Goal: Answer question/provide support

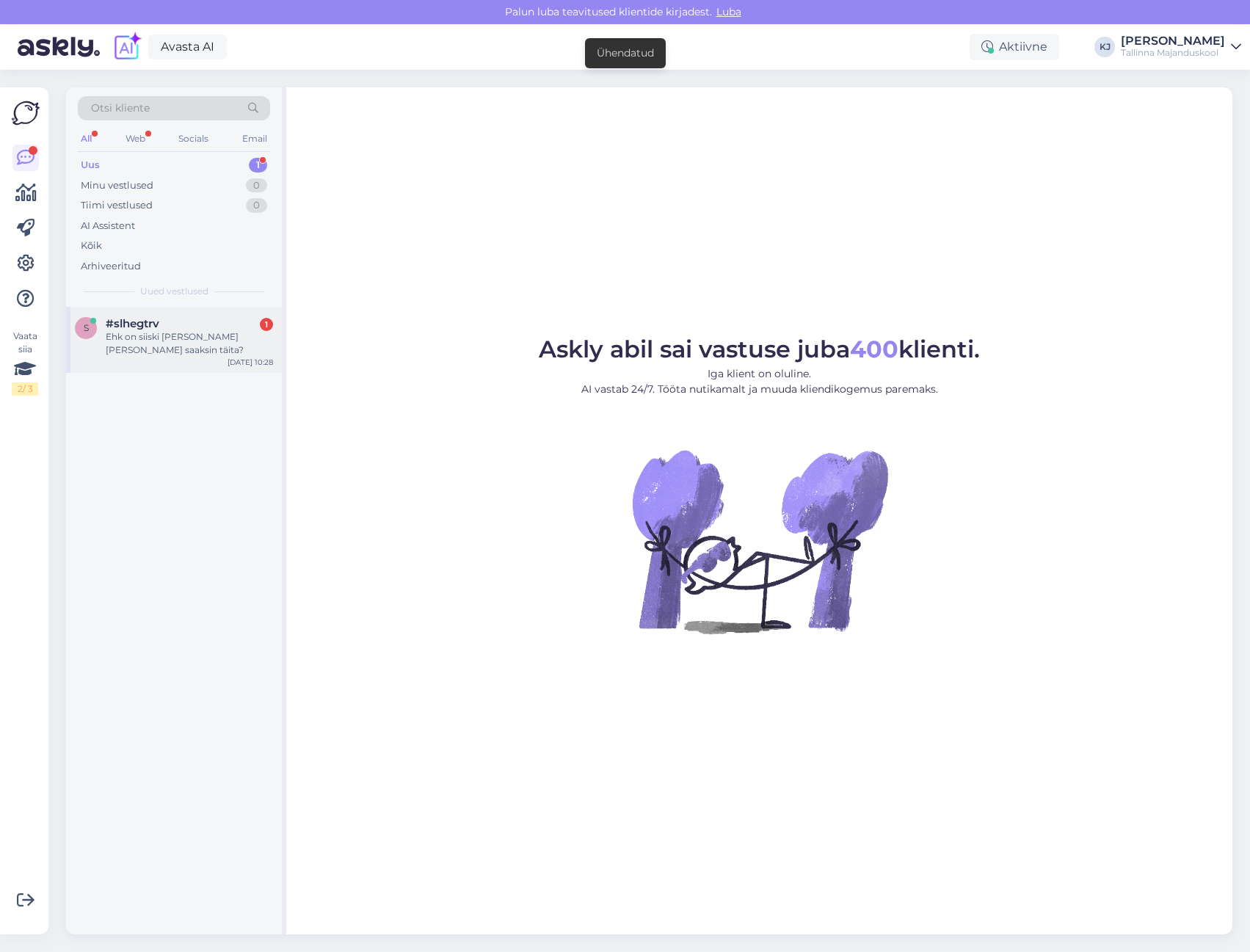
click at [211, 362] on div "s #slhegtrv 1 Ehk on siiski [PERSON_NAME] [PERSON_NAME] saaksin täita? [DATE] 1…" at bounding box center [174, 340] width 215 height 66
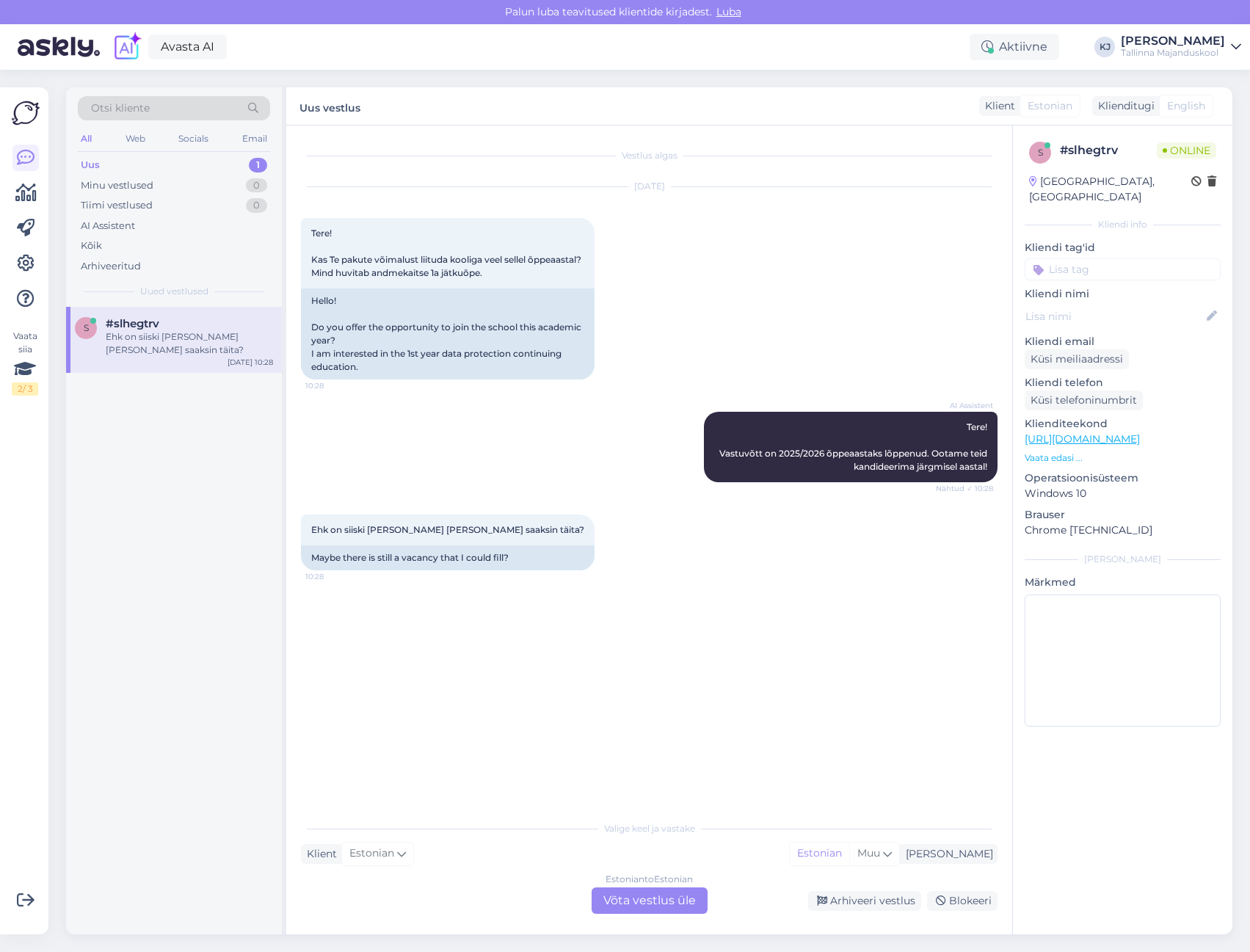
click at [635, 899] on div "Estonian to Estonian Võta vestlus üle" at bounding box center [649, 900] width 116 height 27
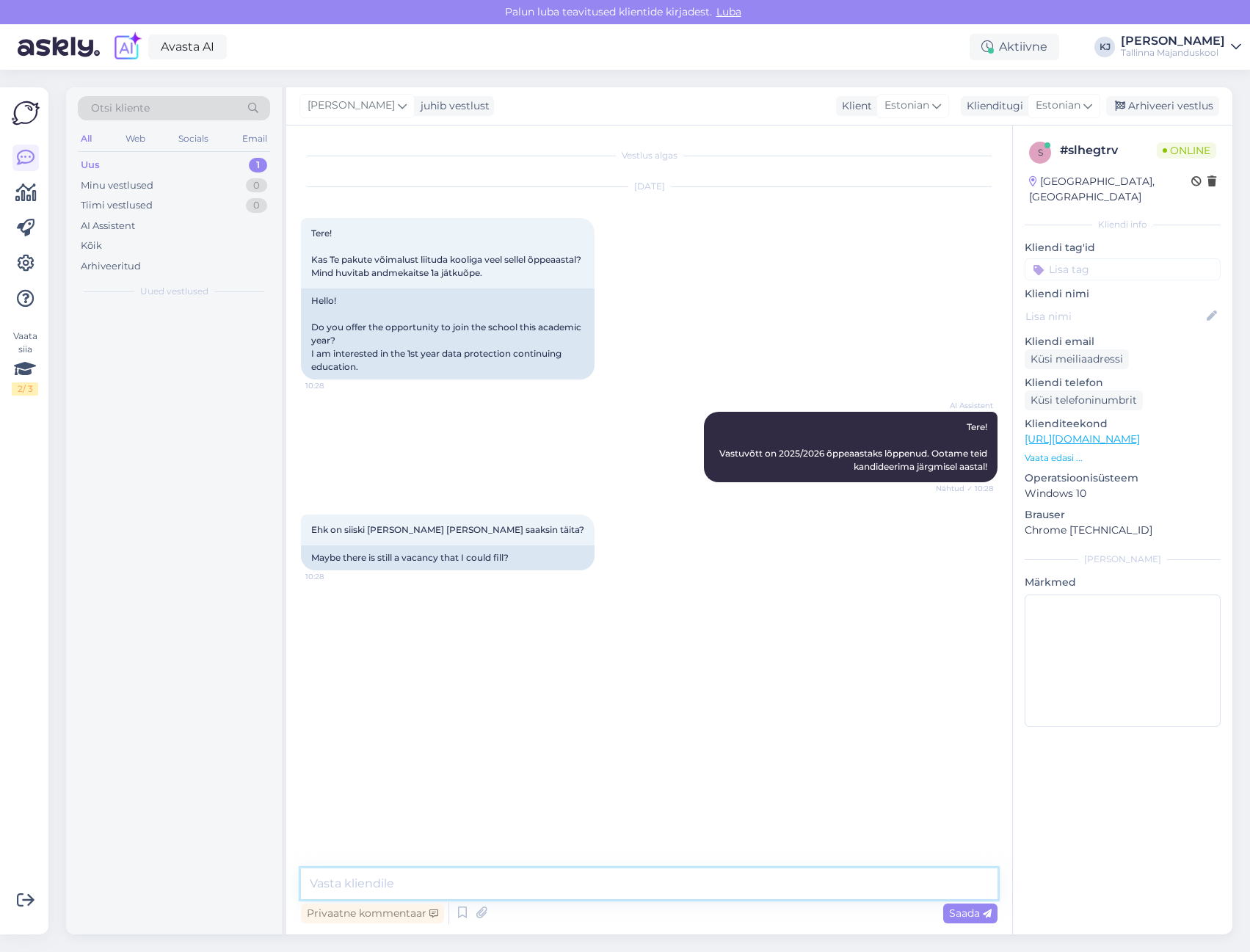
click at [637, 889] on textarea at bounding box center [649, 883] width 696 height 31
click at [566, 887] on textarea "Tere." at bounding box center [649, 883] width 696 height 31
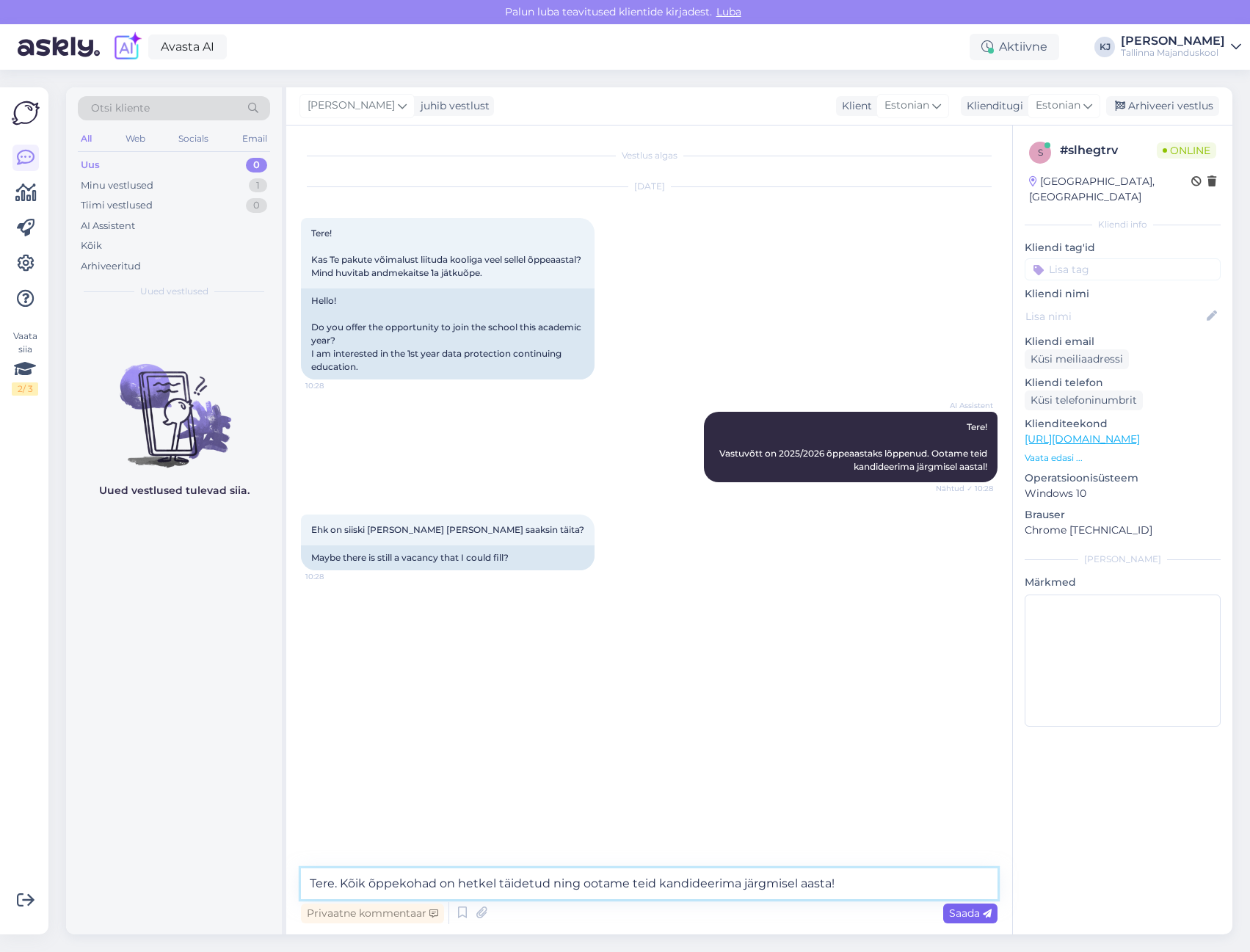
type textarea "Tere. Kõik õppekohad on hetkel täidetud ning ootame teid kandideerima järgmisel…"
click at [978, 921] on div "Saada" at bounding box center [970, 914] width 54 height 20
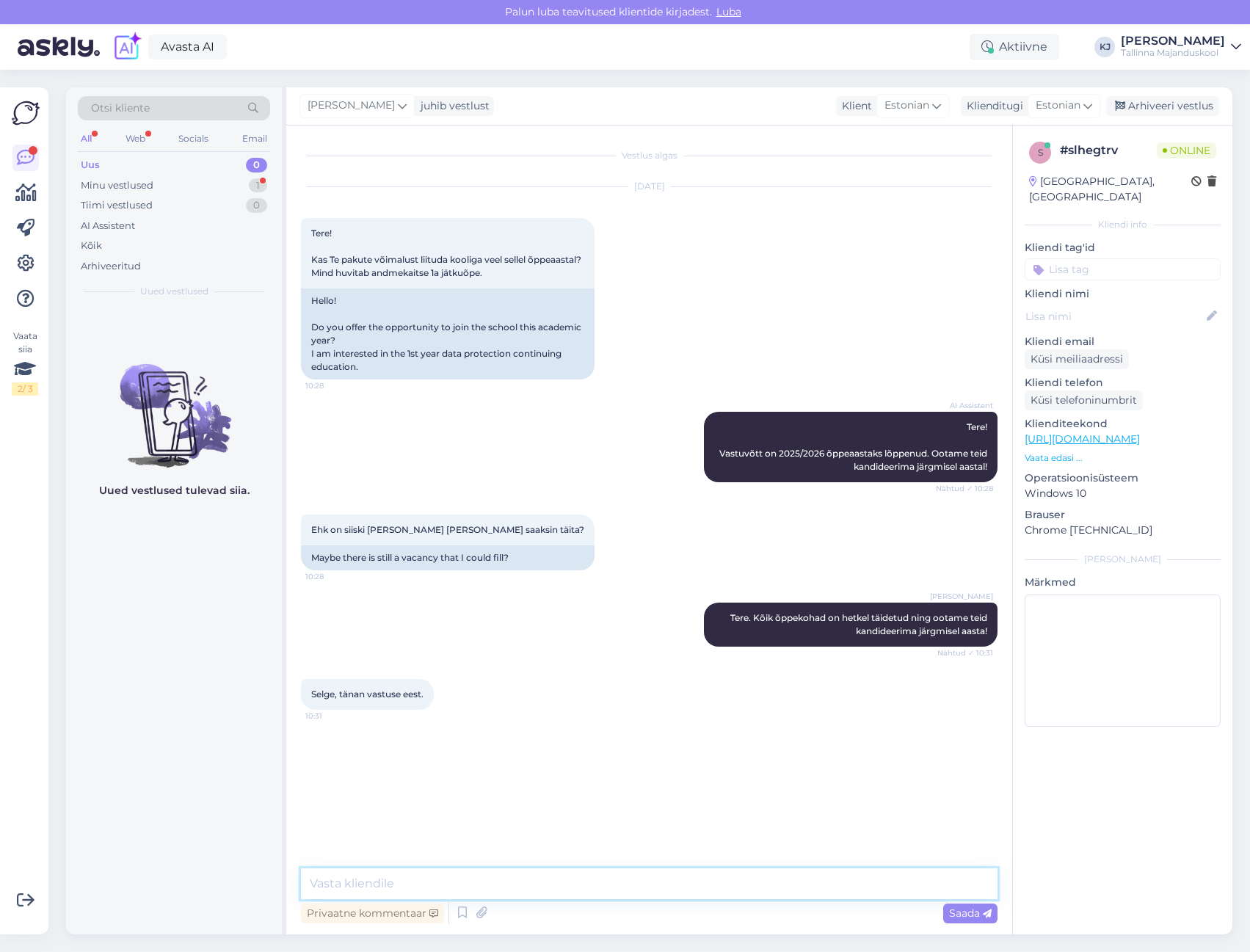
click at [584, 872] on textarea at bounding box center [649, 883] width 696 height 31
click at [1092, 240] on p "Kliendi tag'id" at bounding box center [1123, 248] width 196 height 15
click at [1092, 258] on input at bounding box center [1123, 269] width 196 height 22
type input "vastu"
click at [1138, 321] on span "Vastuvõtt" at bounding box center [1123, 326] width 43 height 9
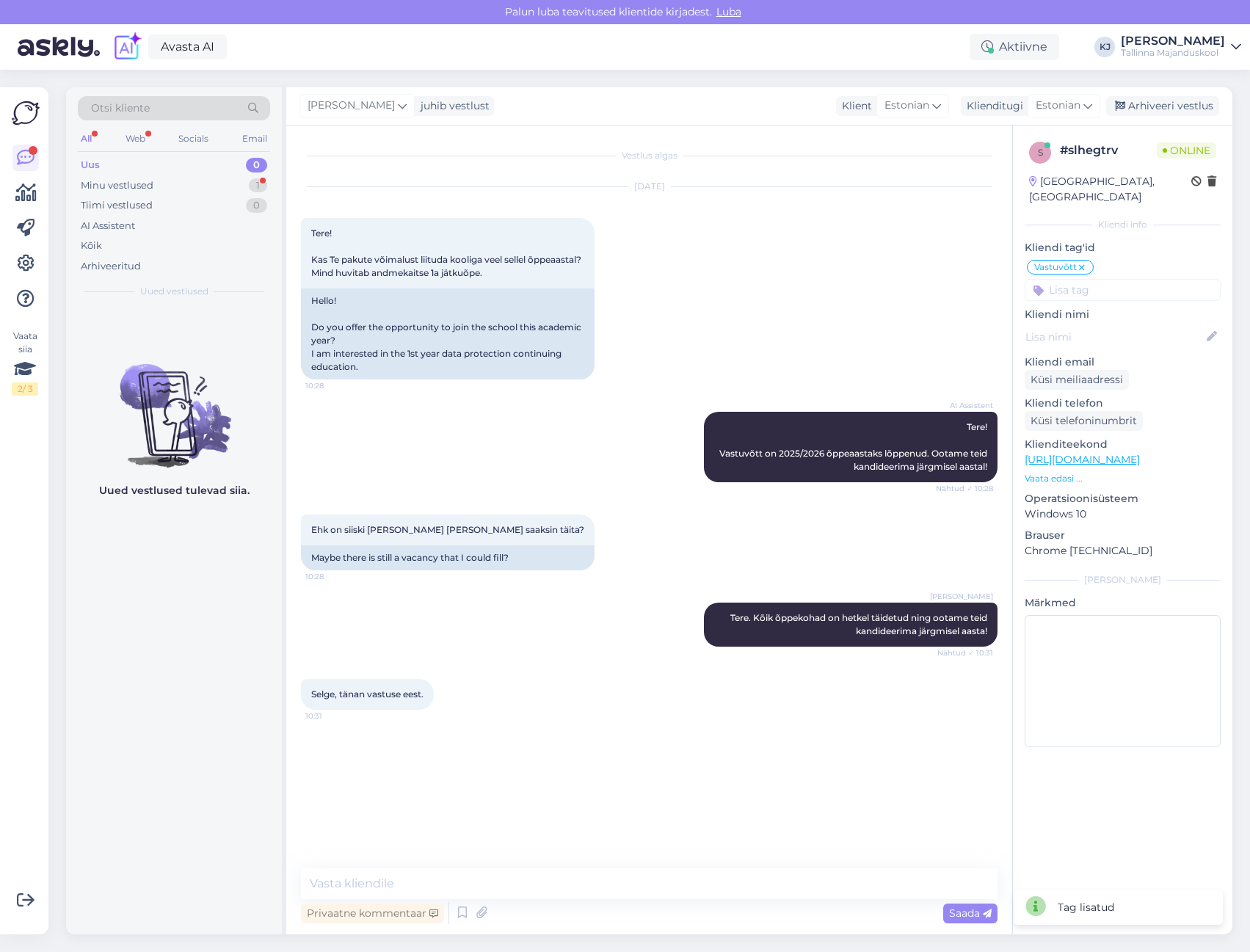
click at [1148, 258] on div "Vastuvõtt VÕTA Visioon Virtuaalassistent Vastuvõtutest vastuvõtutest Vastuvõtt …" at bounding box center [1123, 280] width 196 height 43
click at [1148, 279] on input at bounding box center [1123, 289] width 196 height 22
type input "and"
click at [1133, 342] on span "Andmekaitsespetsialist" at bounding box center [1122, 346] width 102 height 9
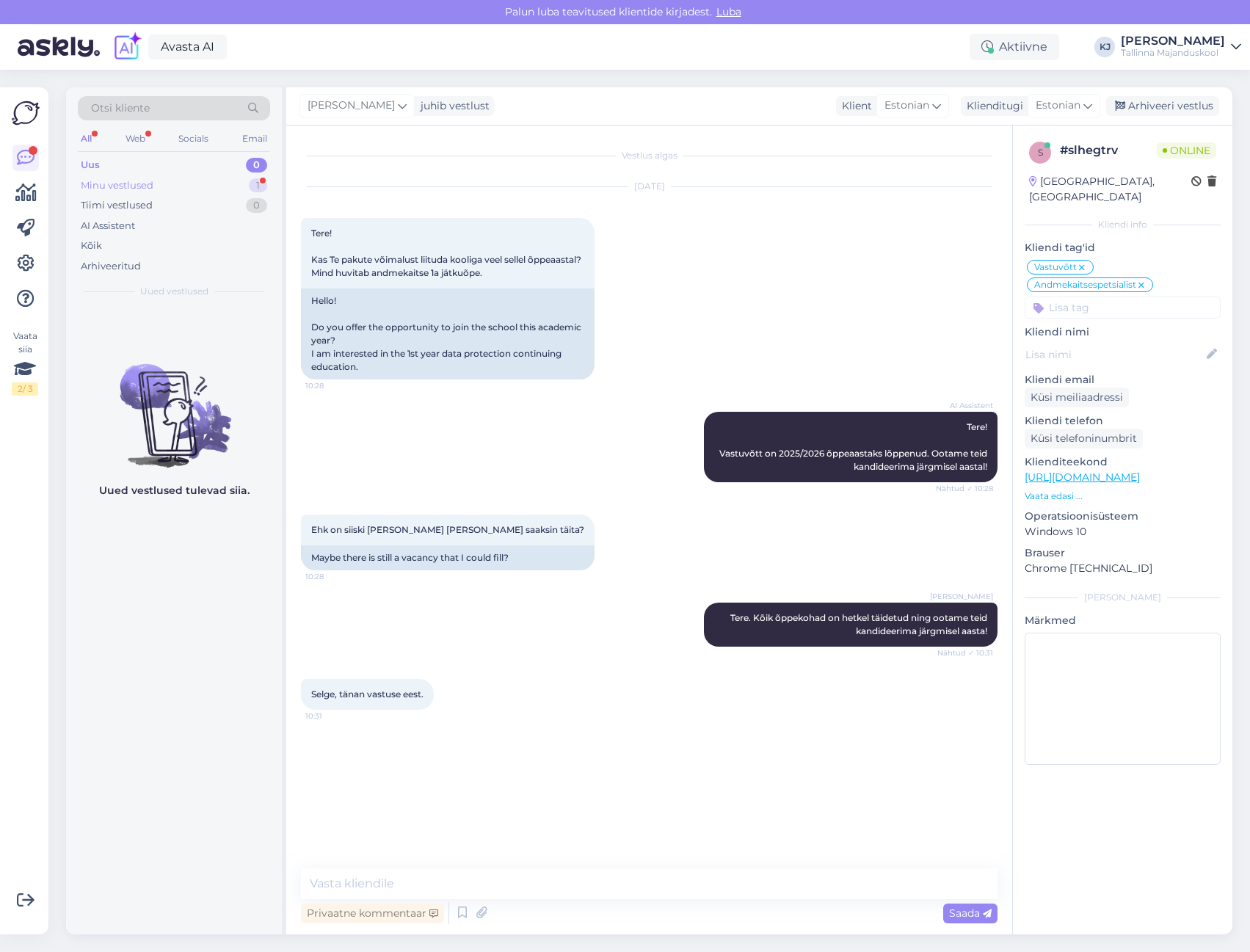
click at [199, 190] on div "Minu vestlused 1" at bounding box center [174, 185] width 192 height 20
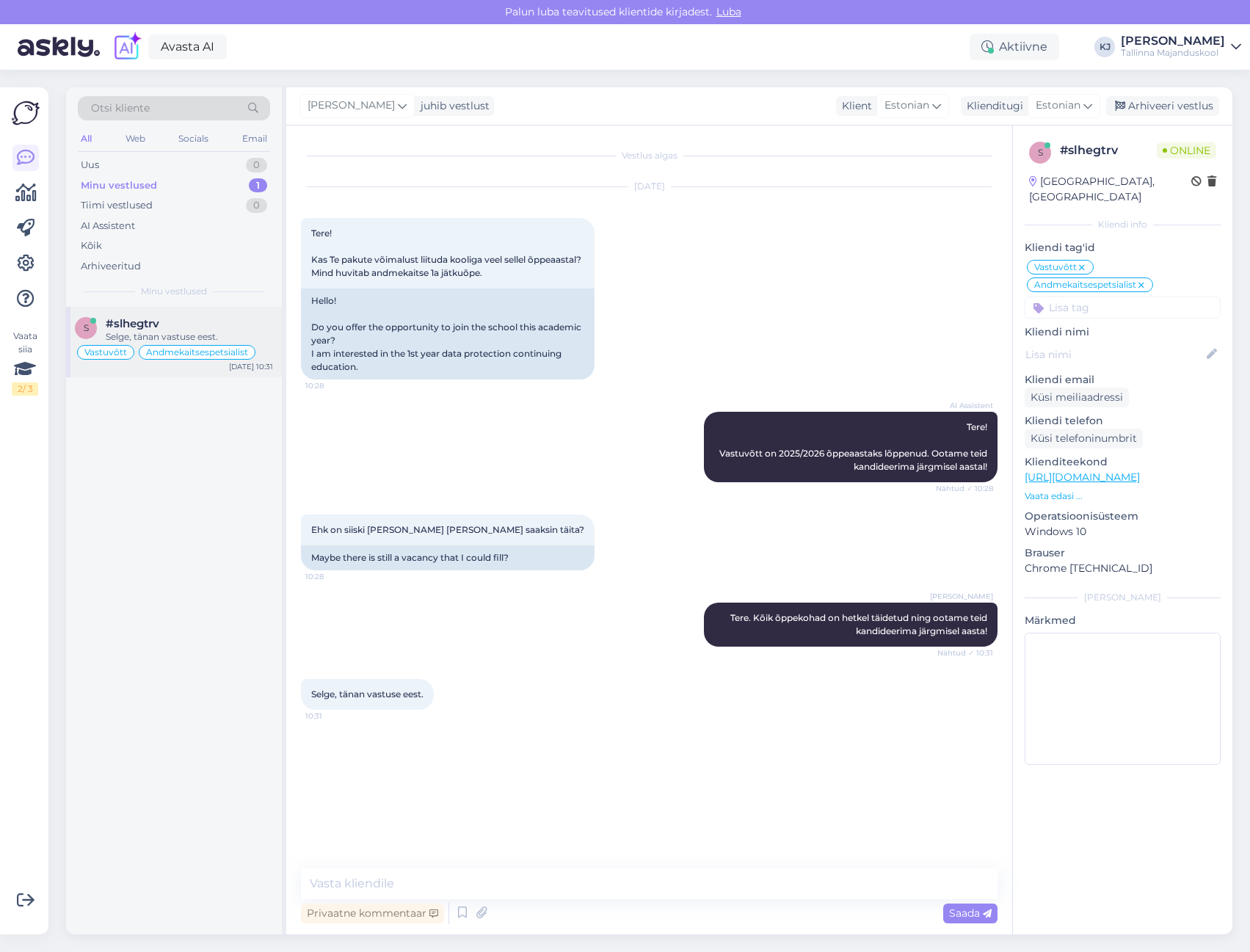
click at [228, 323] on div "#slhegtrv" at bounding box center [190, 323] width 167 height 13
click at [1177, 110] on div "Arhiveeri vestlus" at bounding box center [1162, 106] width 113 height 20
